Goal: Information Seeking & Learning: Learn about a topic

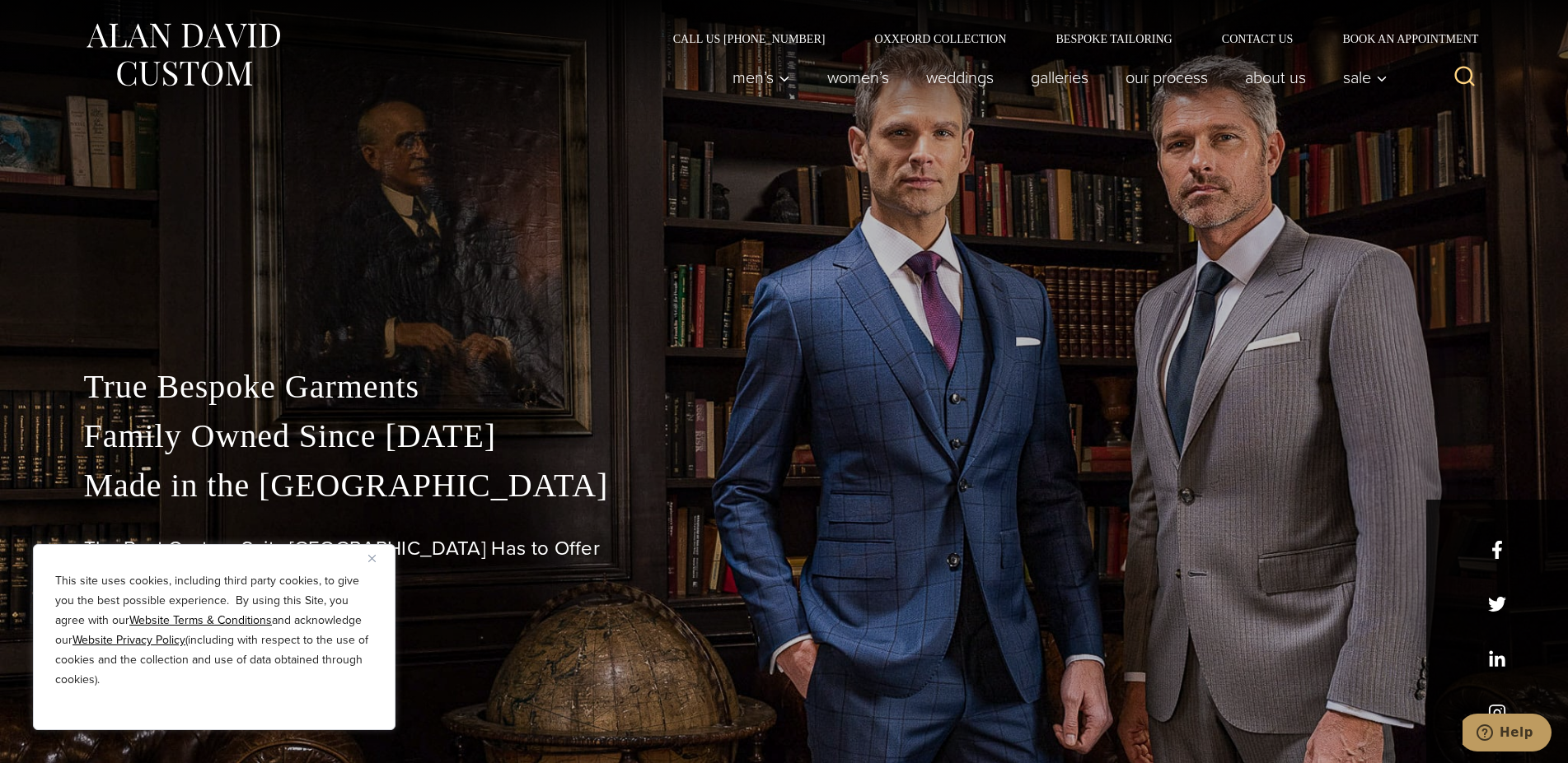
click at [373, 557] on img "Close" at bounding box center [372, 559] width 8 height 8
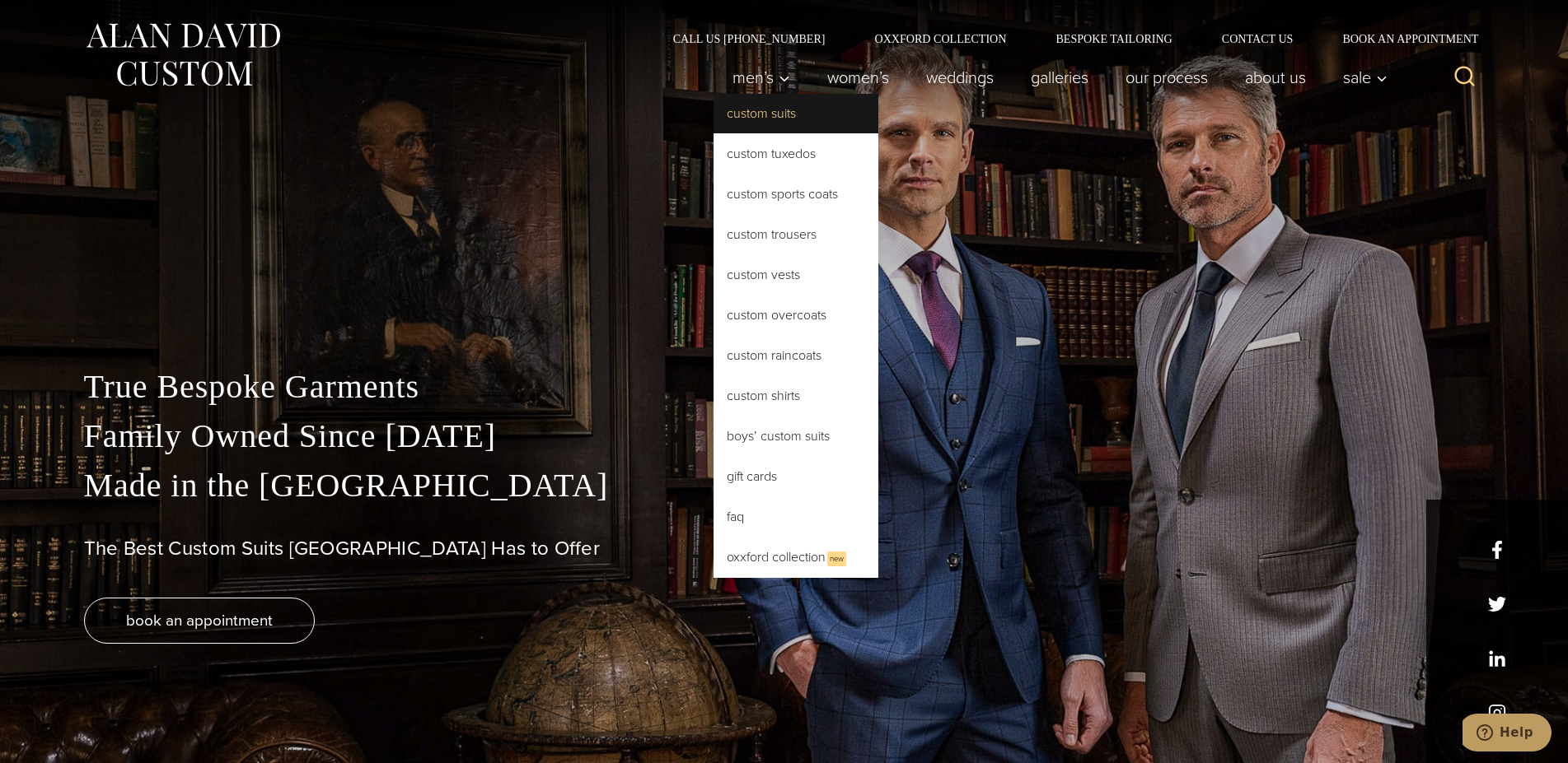
click at [747, 116] on link "Custom Suits" at bounding box center [795, 114] width 165 height 40
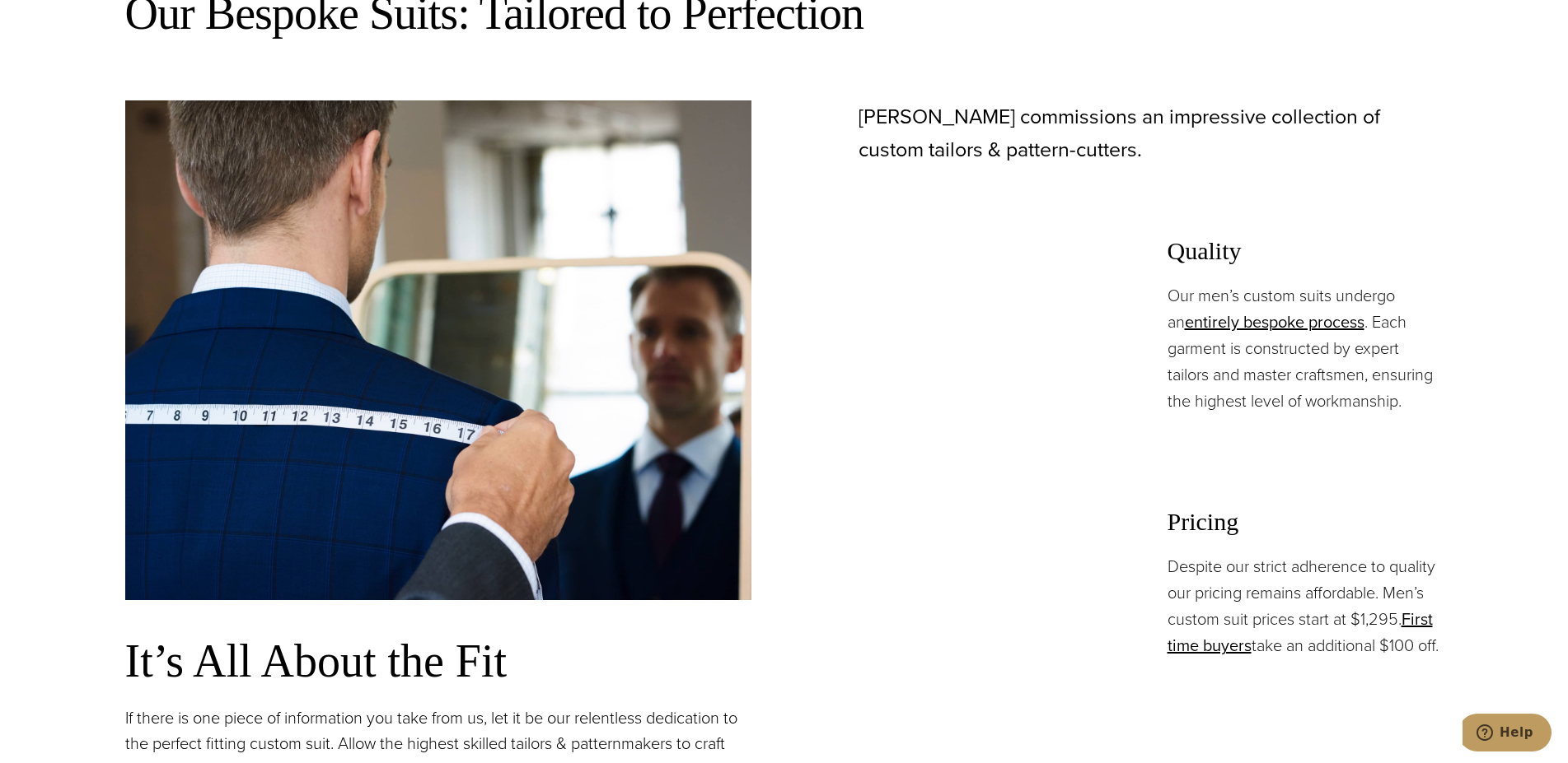
scroll to position [1091, 0]
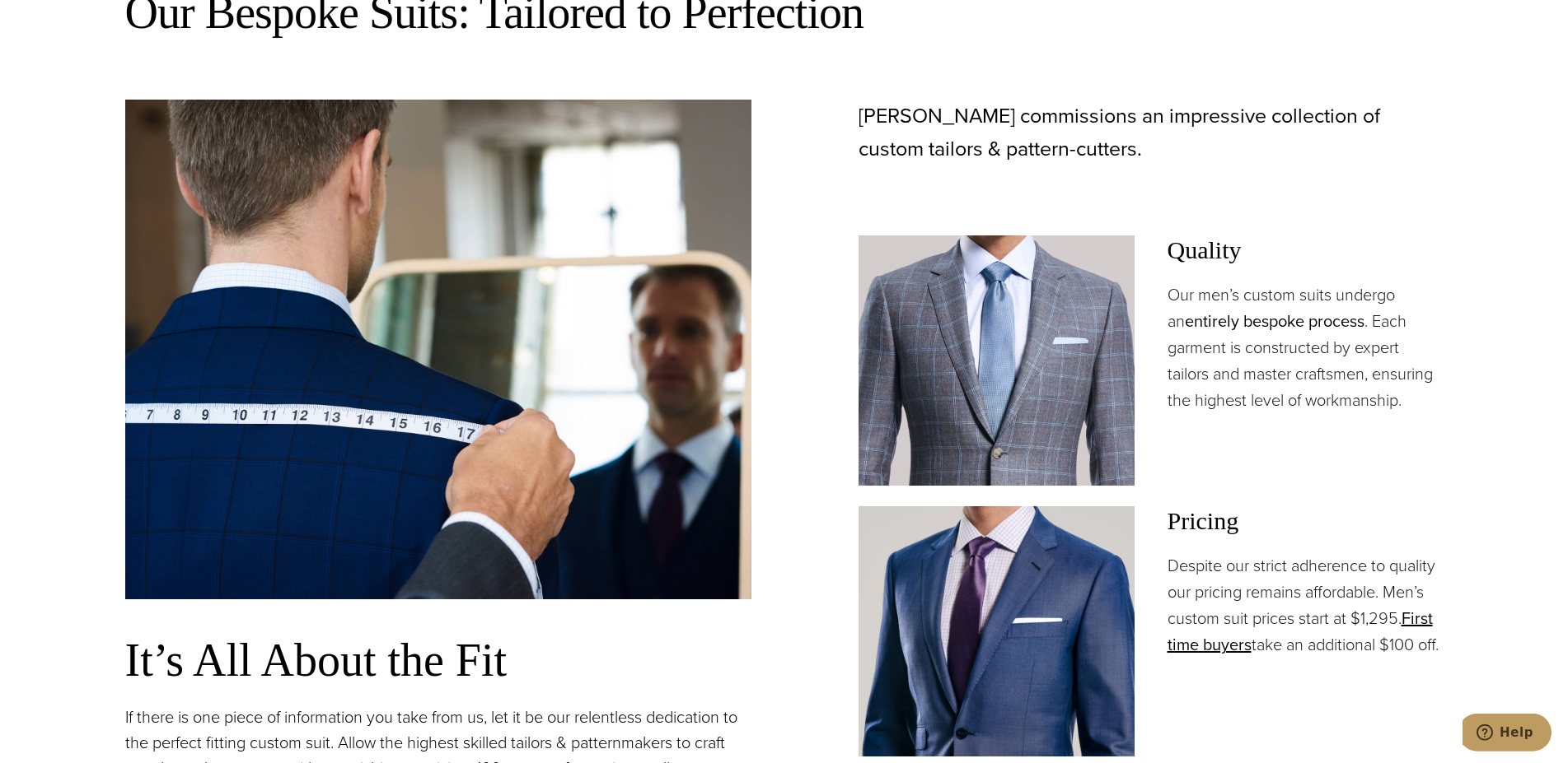
click at [1263, 323] on link "entirely bespoke process" at bounding box center [1275, 321] width 179 height 25
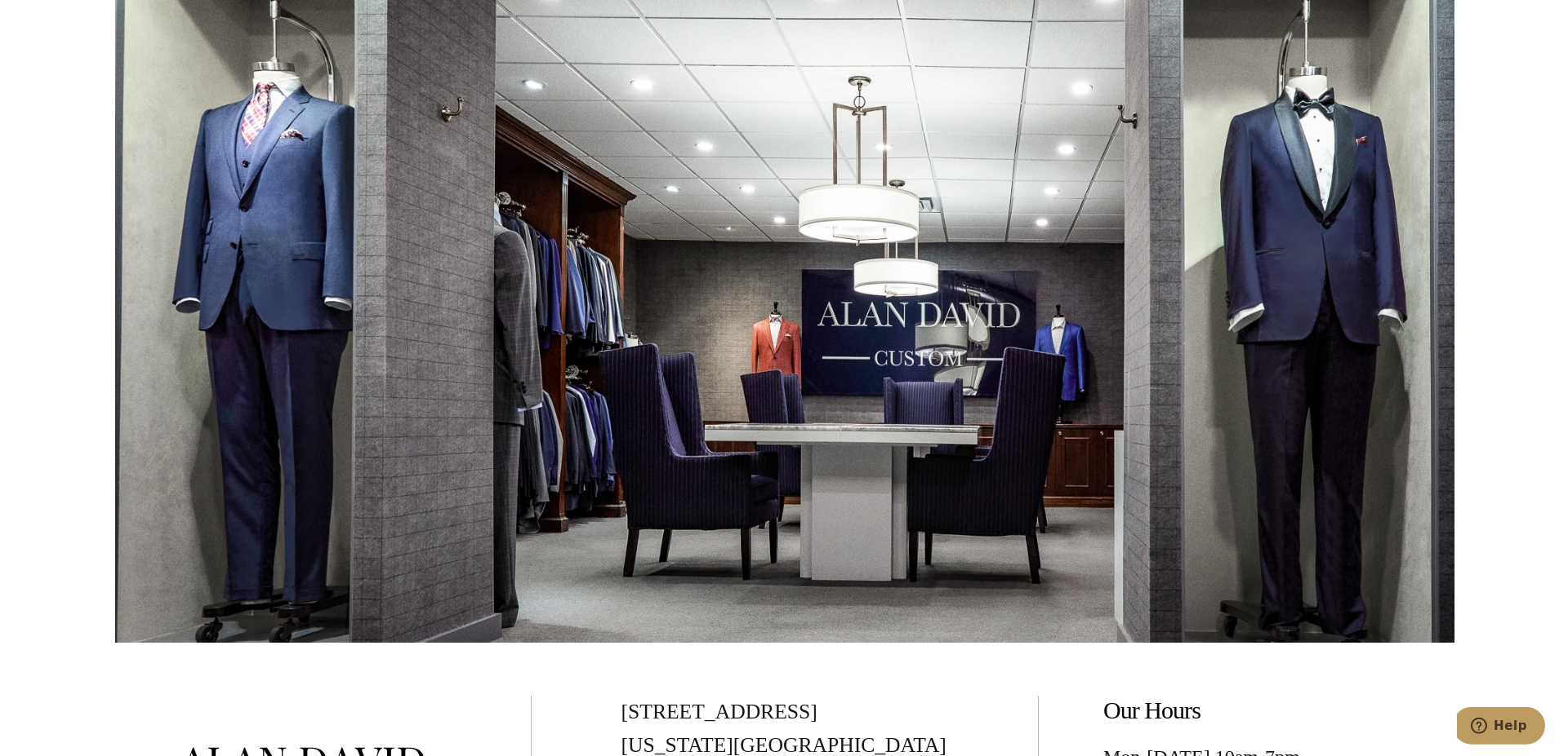
scroll to position [5161, 0]
